Goal: Transaction & Acquisition: Download file/media

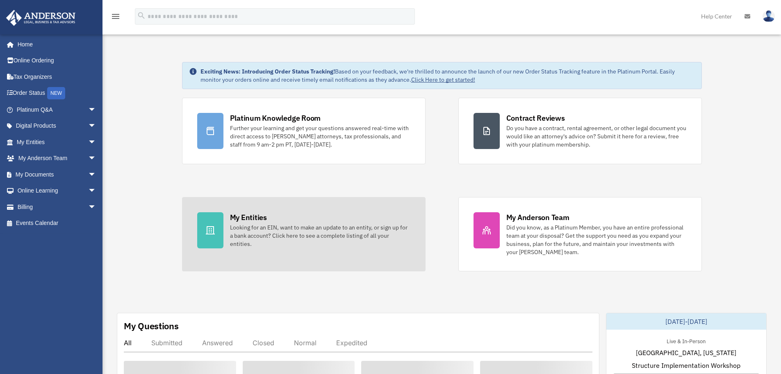
click at [281, 224] on div "Looking for an EIN, want to make an update to an entity, or sign up for a bank …" at bounding box center [320, 235] width 180 height 25
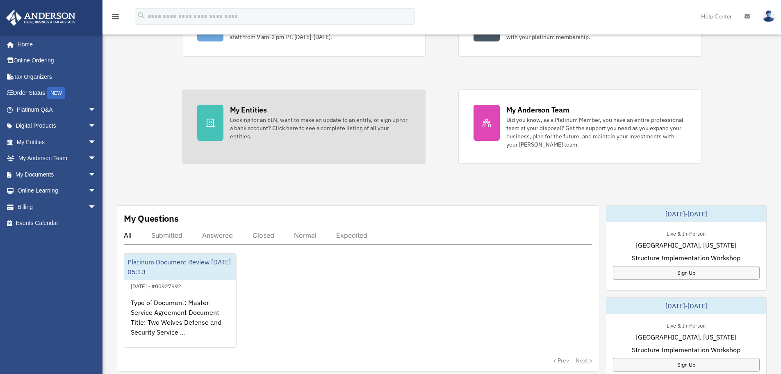
scroll to position [123, 0]
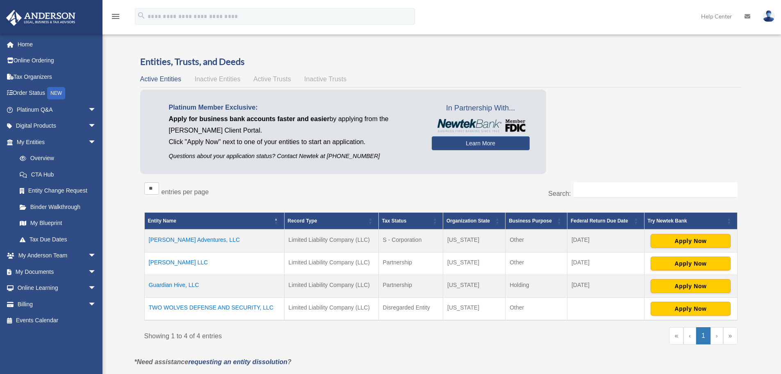
click at [221, 306] on td "TWO WOLVES DEFENSE AND SECURITY, LLC" at bounding box center [214, 308] width 140 height 23
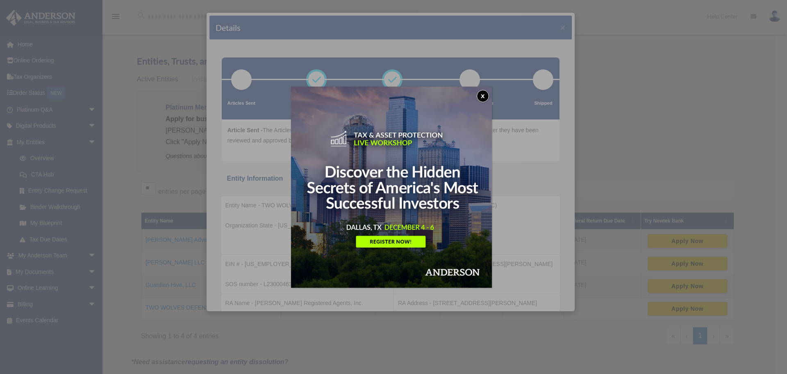
click at [485, 96] on button "x" at bounding box center [483, 96] width 12 height 12
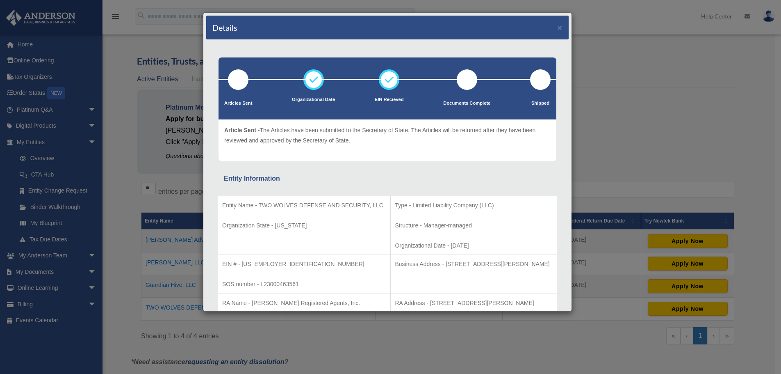
click at [556, 29] on div "Details ×" at bounding box center [387, 28] width 362 height 24
click at [557, 27] on button "×" at bounding box center [559, 27] width 5 height 9
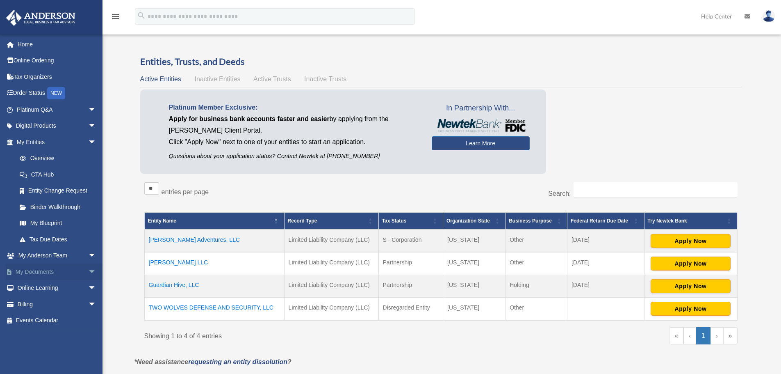
click at [42, 269] on link "My Documents arrow_drop_down" at bounding box center [57, 271] width 103 height 16
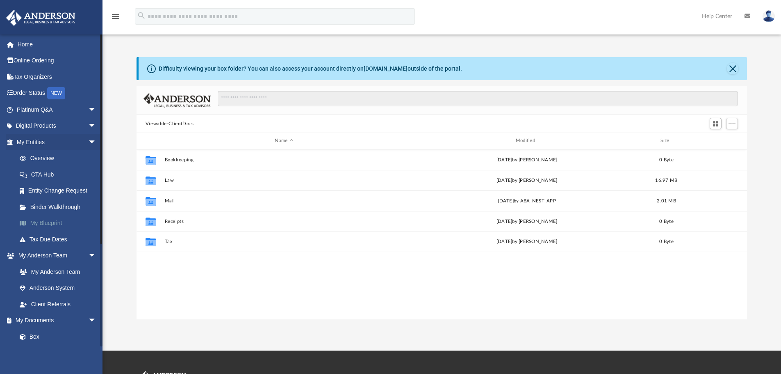
scroll to position [180, 604]
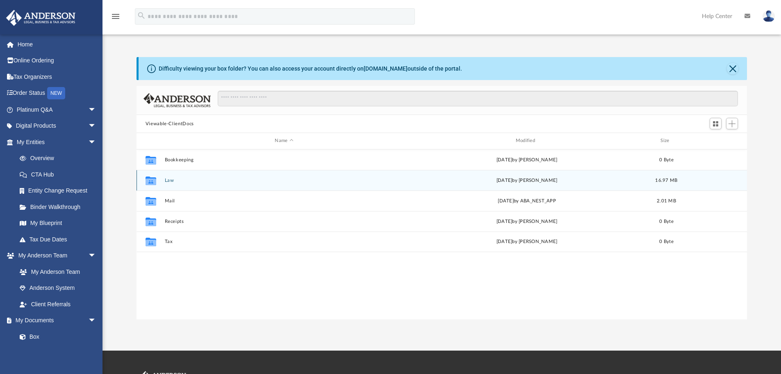
click at [167, 179] on button "Law" at bounding box center [283, 180] width 239 height 5
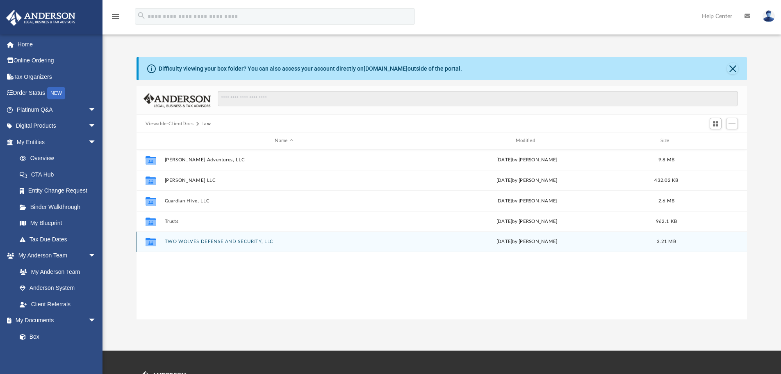
click at [200, 243] on button "TWO WOLVES DEFENSE AND SECURITY, LLC" at bounding box center [283, 241] width 239 height 5
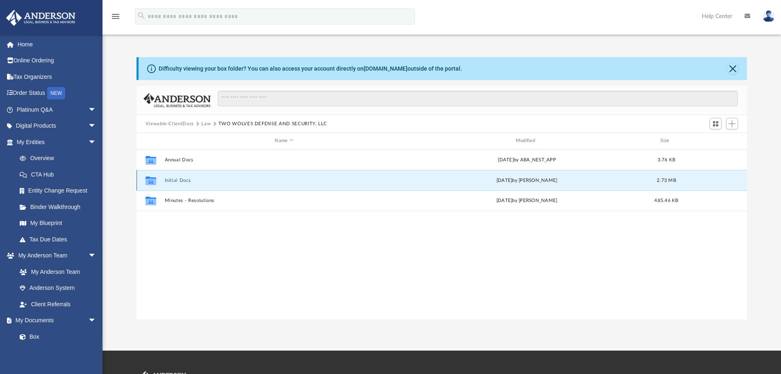
click at [179, 180] on button "Initial Docs" at bounding box center [283, 180] width 239 height 5
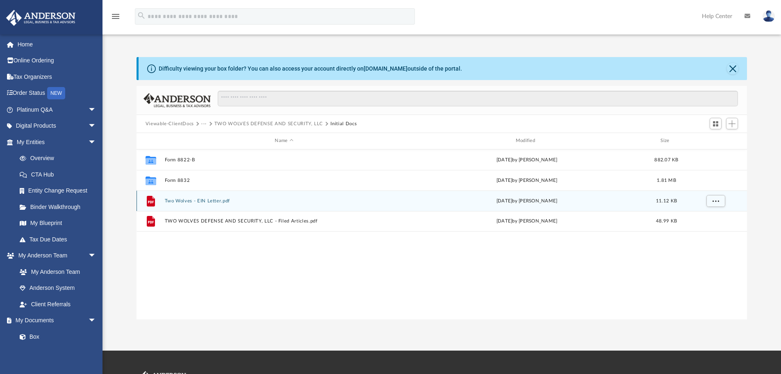
click at [214, 200] on button "Two Wolves - EIN Letter.pdf" at bounding box center [283, 200] width 239 height 5
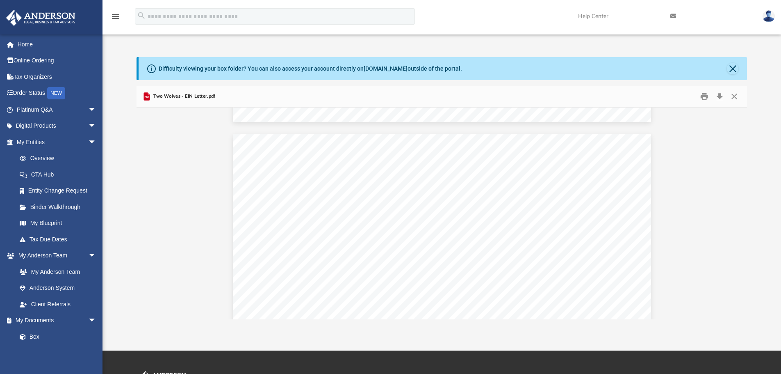
scroll to position [697, 0]
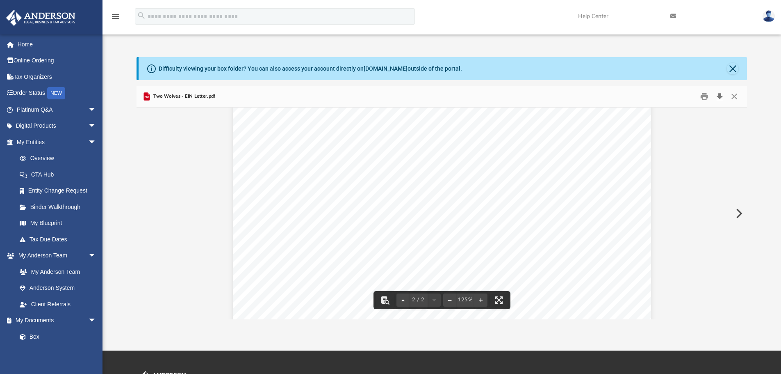
click at [721, 96] on button "Download" at bounding box center [719, 96] width 15 height 13
click at [750, 63] on div "Difficulty viewing your box folder? You can also access your account directly o…" at bounding box center [442, 188] width 679 height 262
click at [736, 67] on button "Close" at bounding box center [732, 68] width 11 height 11
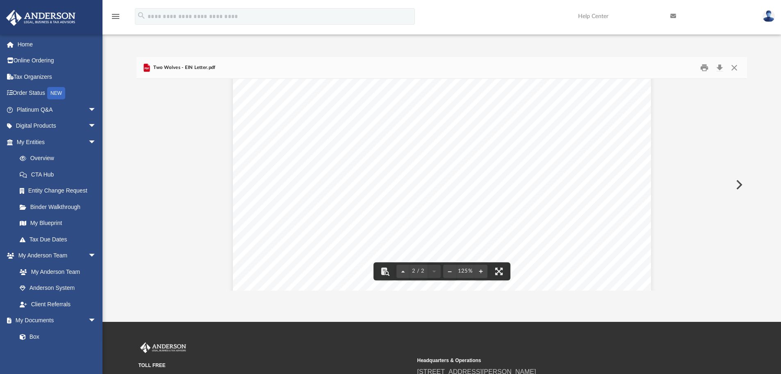
scroll to position [656, 0]
click at [736, 66] on button "Close" at bounding box center [734, 68] width 15 height 13
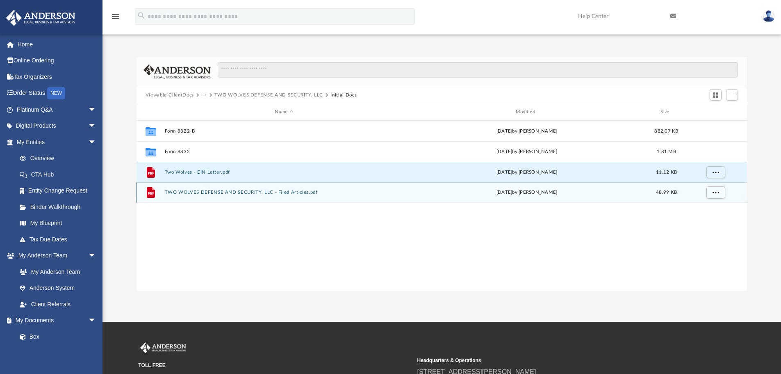
click at [201, 192] on button "TWO WOLVES DEFENSE AND SECURITY, LLC - Filed Articles.pdf" at bounding box center [283, 191] width 239 height 5
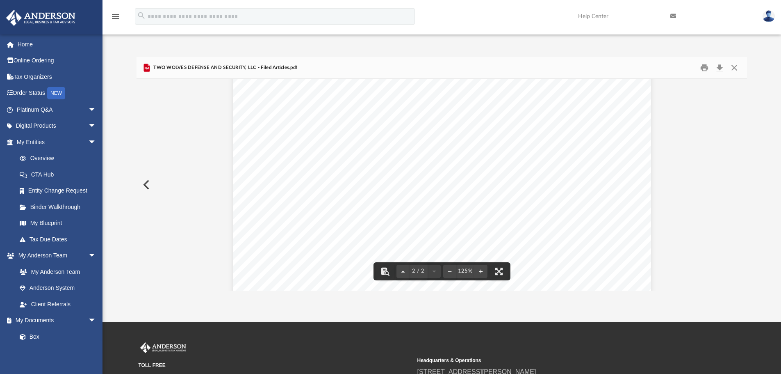
scroll to position [895, 0]
click at [722, 68] on button "Download" at bounding box center [719, 68] width 15 height 13
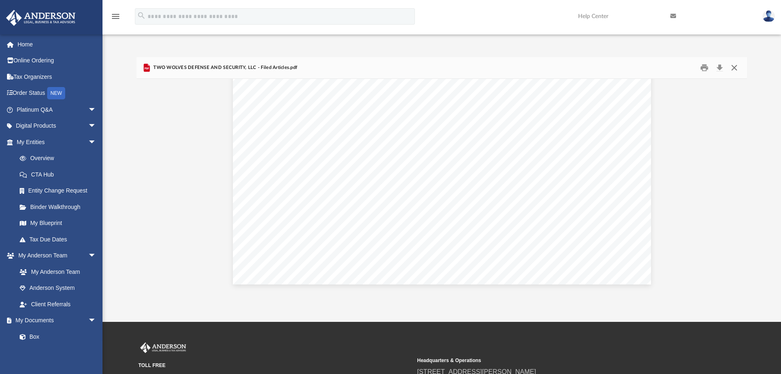
click at [732, 67] on button "Close" at bounding box center [734, 68] width 15 height 13
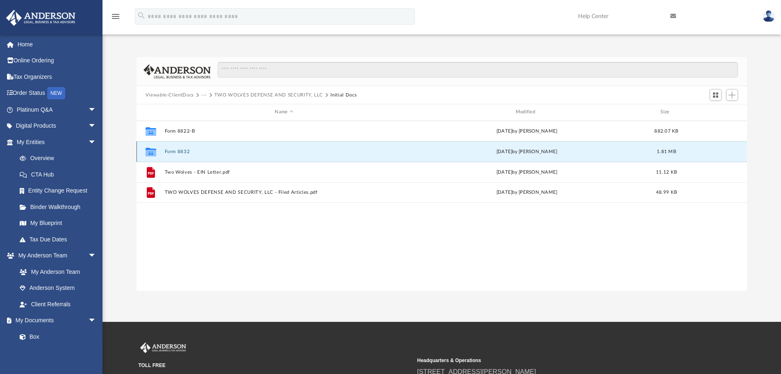
click at [180, 149] on button "Form 8832" at bounding box center [283, 151] width 239 height 5
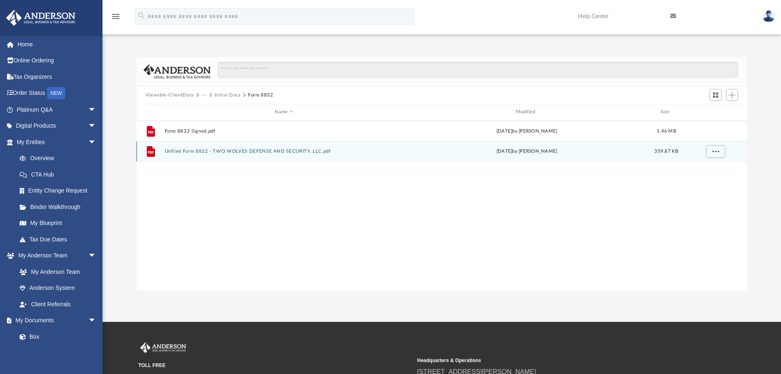
click at [189, 152] on button "Unfiled Form 8832 - TWO WOLVES DEFENSE AND SECURITY, LLC.pdf" at bounding box center [283, 150] width 239 height 5
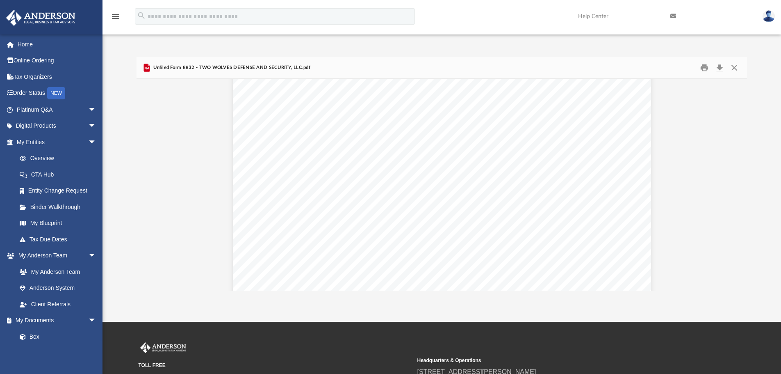
scroll to position [574, 0]
click at [720, 68] on button "Download" at bounding box center [719, 68] width 15 height 13
click at [724, 132] on div "Document Viewer" at bounding box center [442, 335] width 611 height 1661
click at [739, 68] on button "Close" at bounding box center [734, 68] width 15 height 13
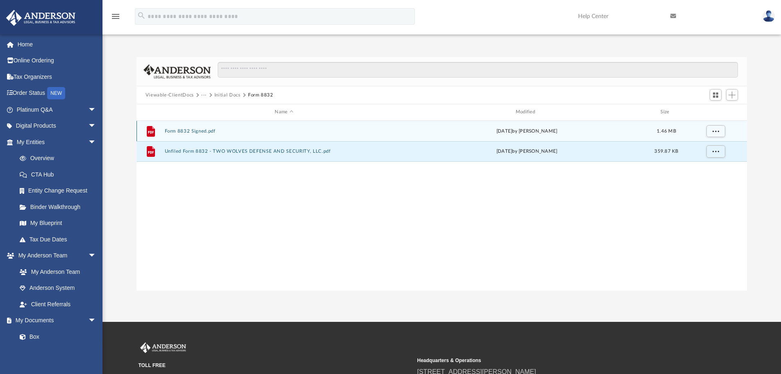
click at [210, 132] on button "Form 8832 Signed.pdf" at bounding box center [283, 130] width 239 height 5
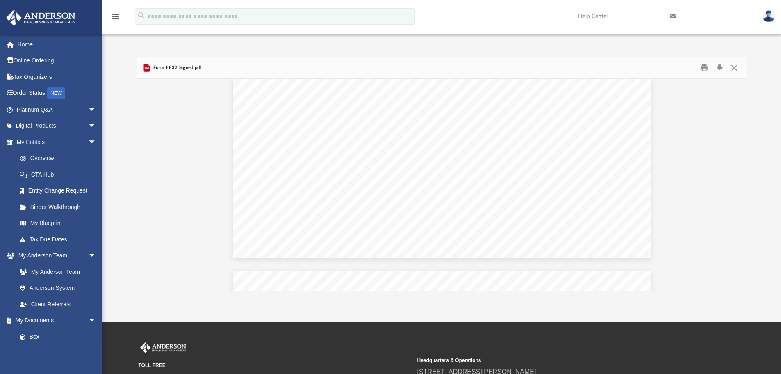
scroll to position [943, 0]
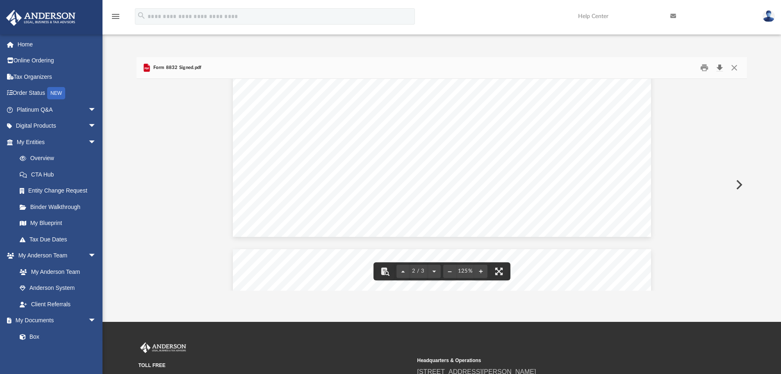
click at [720, 65] on button "Download" at bounding box center [719, 68] width 15 height 13
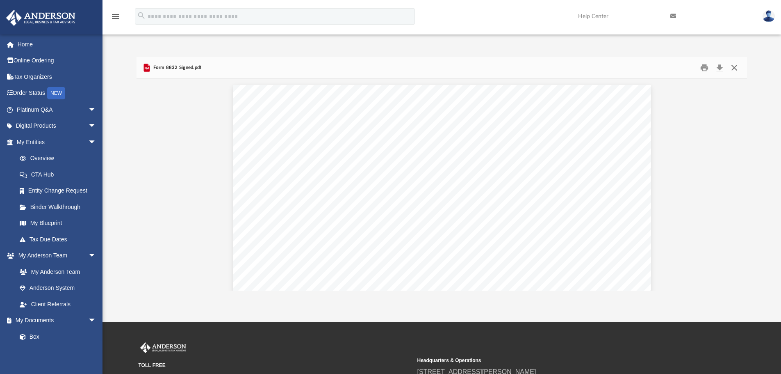
click at [738, 71] on button "Close" at bounding box center [734, 68] width 15 height 13
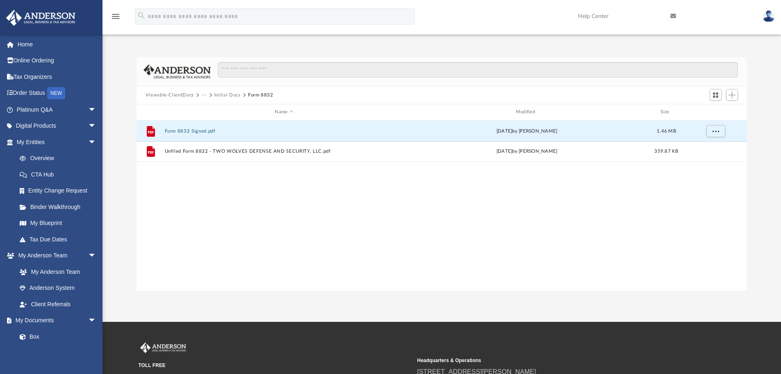
click at [233, 95] on button "Initial Docs" at bounding box center [227, 94] width 26 height 7
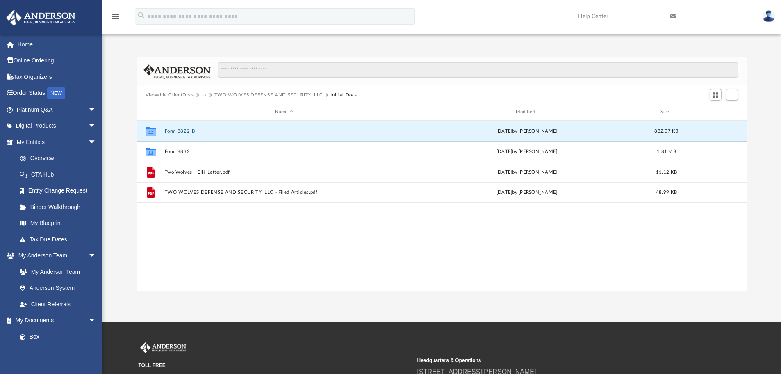
click at [179, 132] on button "Form 8822-B" at bounding box center [283, 130] width 239 height 5
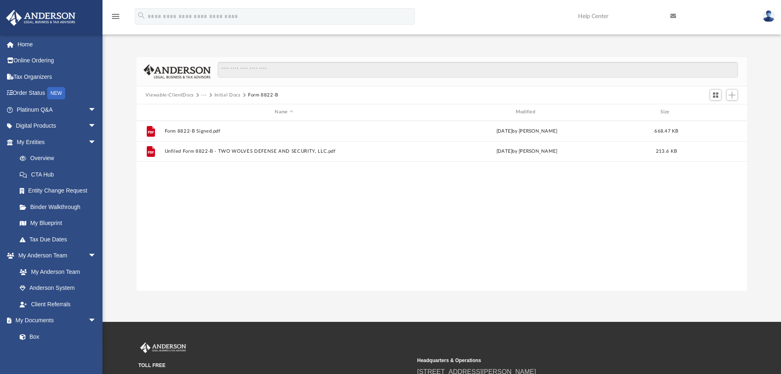
click at [228, 91] on button "Initial Docs" at bounding box center [227, 94] width 26 height 7
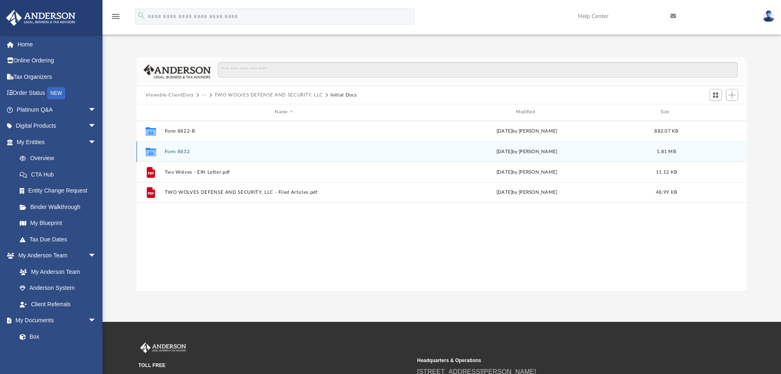
click at [185, 151] on button "Form 8832" at bounding box center [283, 151] width 239 height 5
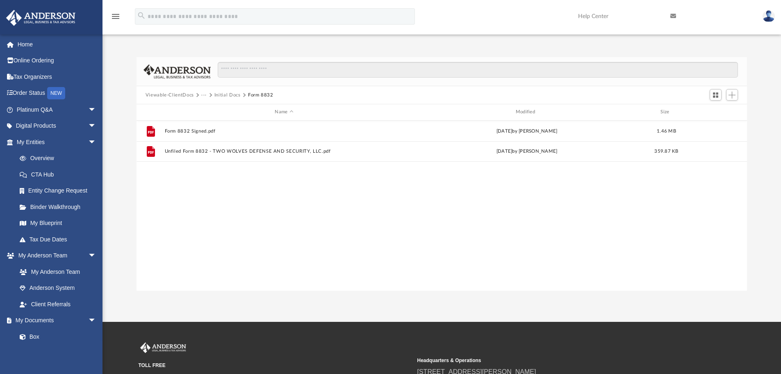
click at [224, 95] on button "Initial Docs" at bounding box center [227, 94] width 26 height 7
